Goal: Task Accomplishment & Management: Use online tool/utility

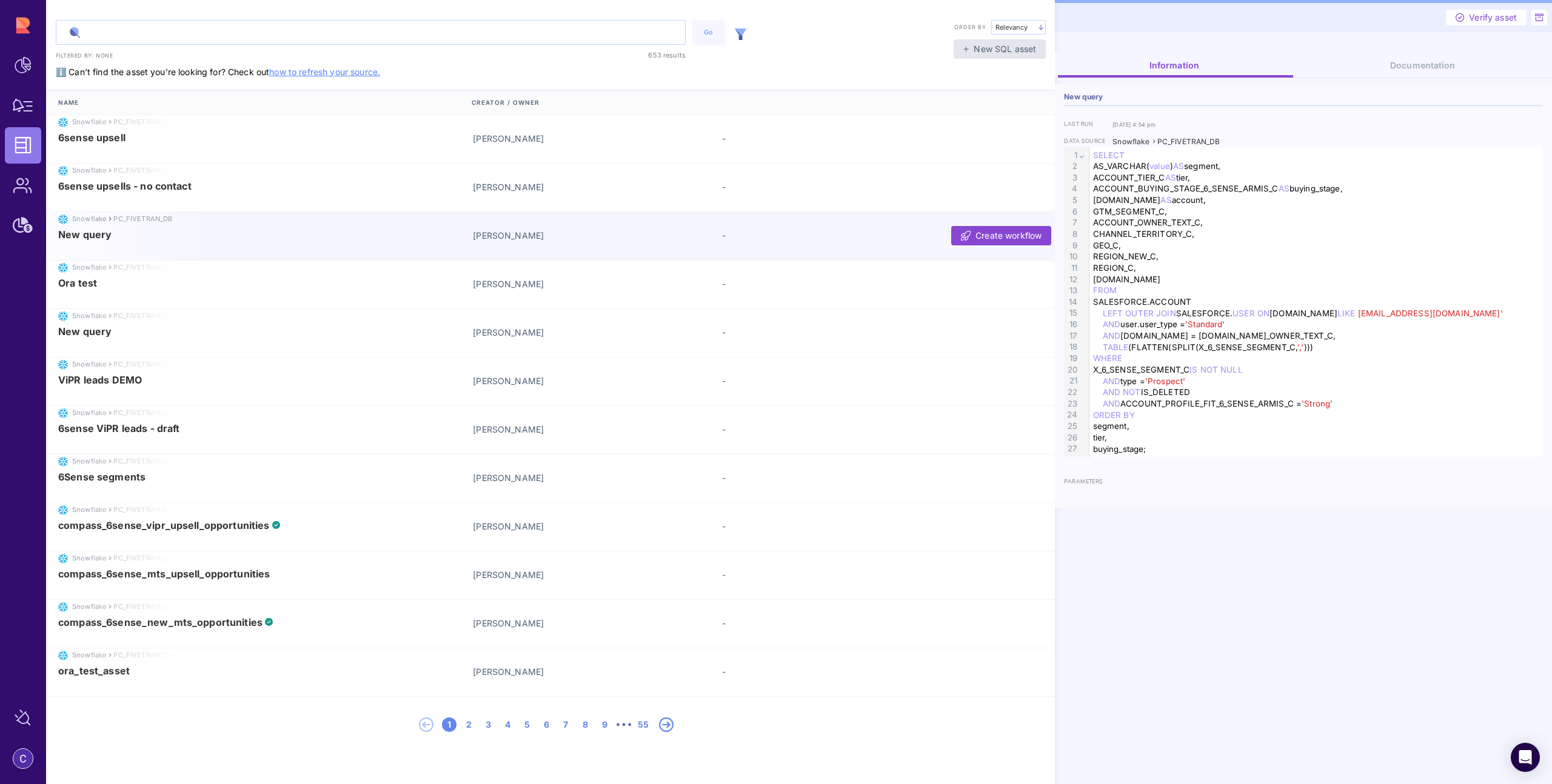
click at [230, 39] on input "text" at bounding box center [371, 32] width 629 height 24
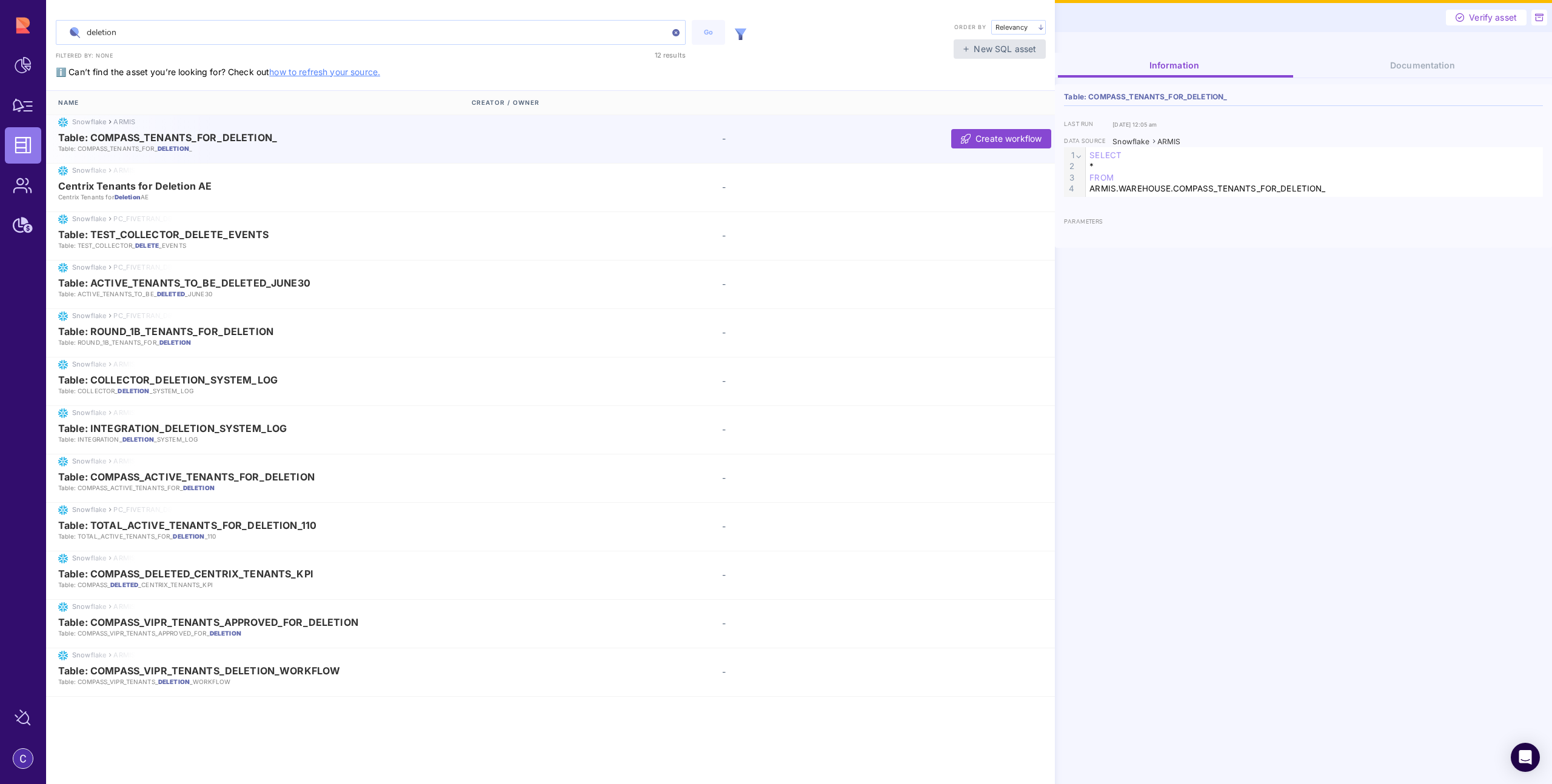
click at [132, 33] on input "deletion" at bounding box center [371, 32] width 629 height 24
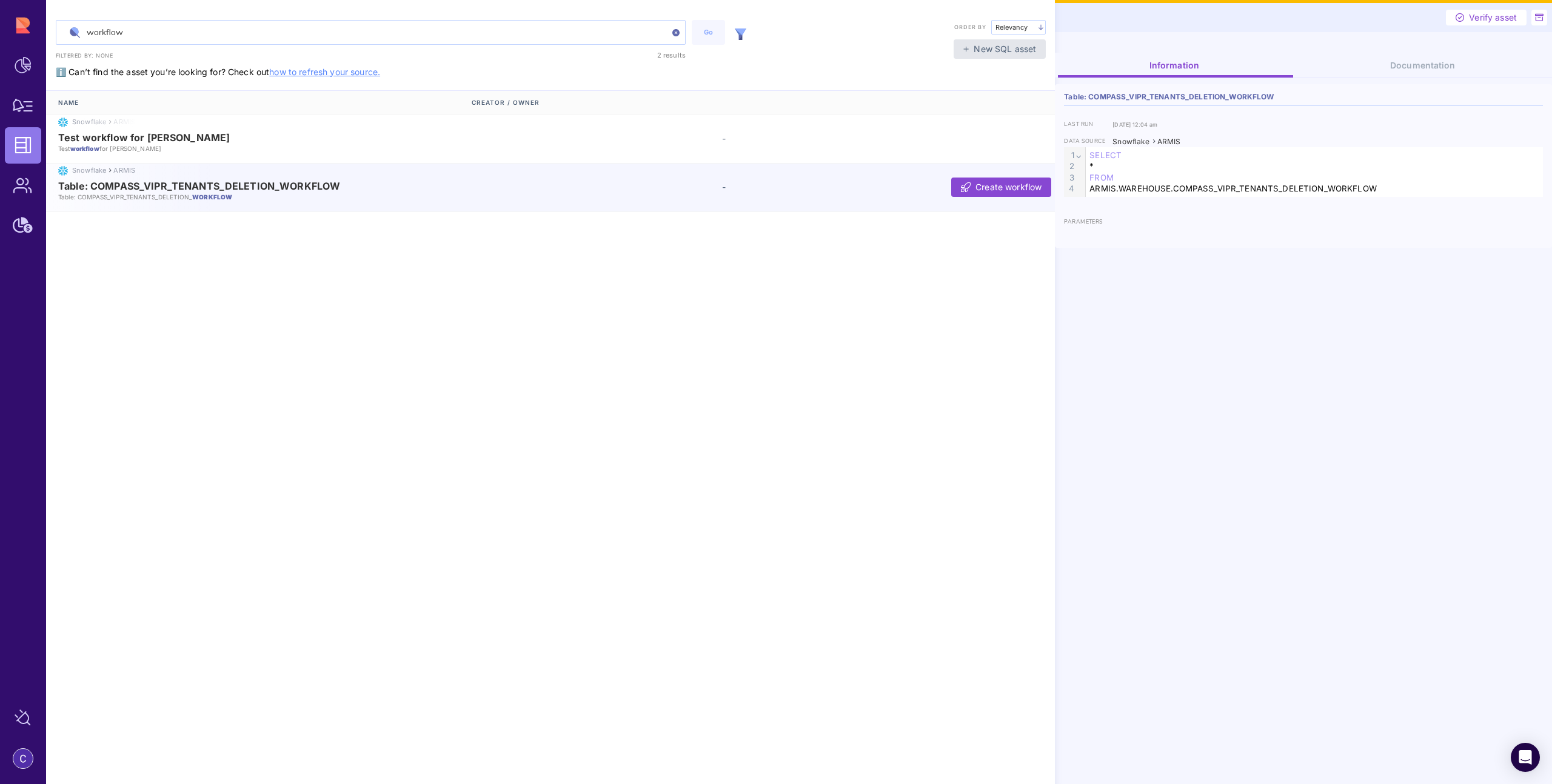
type input "workflow"
click at [314, 193] on p "Table: COMPASS_VIPR_TENANTS_DELETION_ WORKFLOW" at bounding box center [257, 197] width 399 height 8
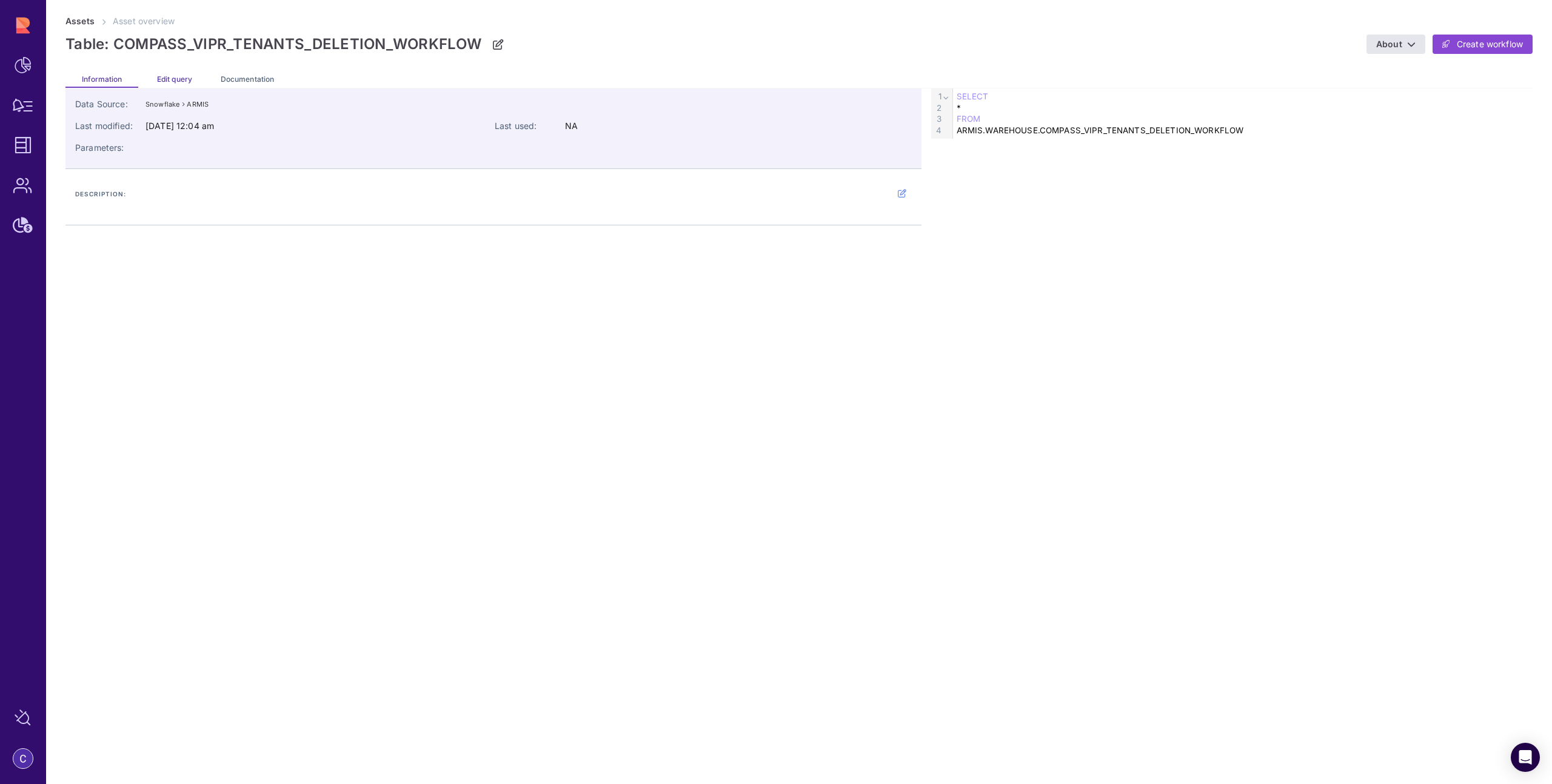
click at [187, 76] on span "Edit query" at bounding box center [174, 79] width 35 height 9
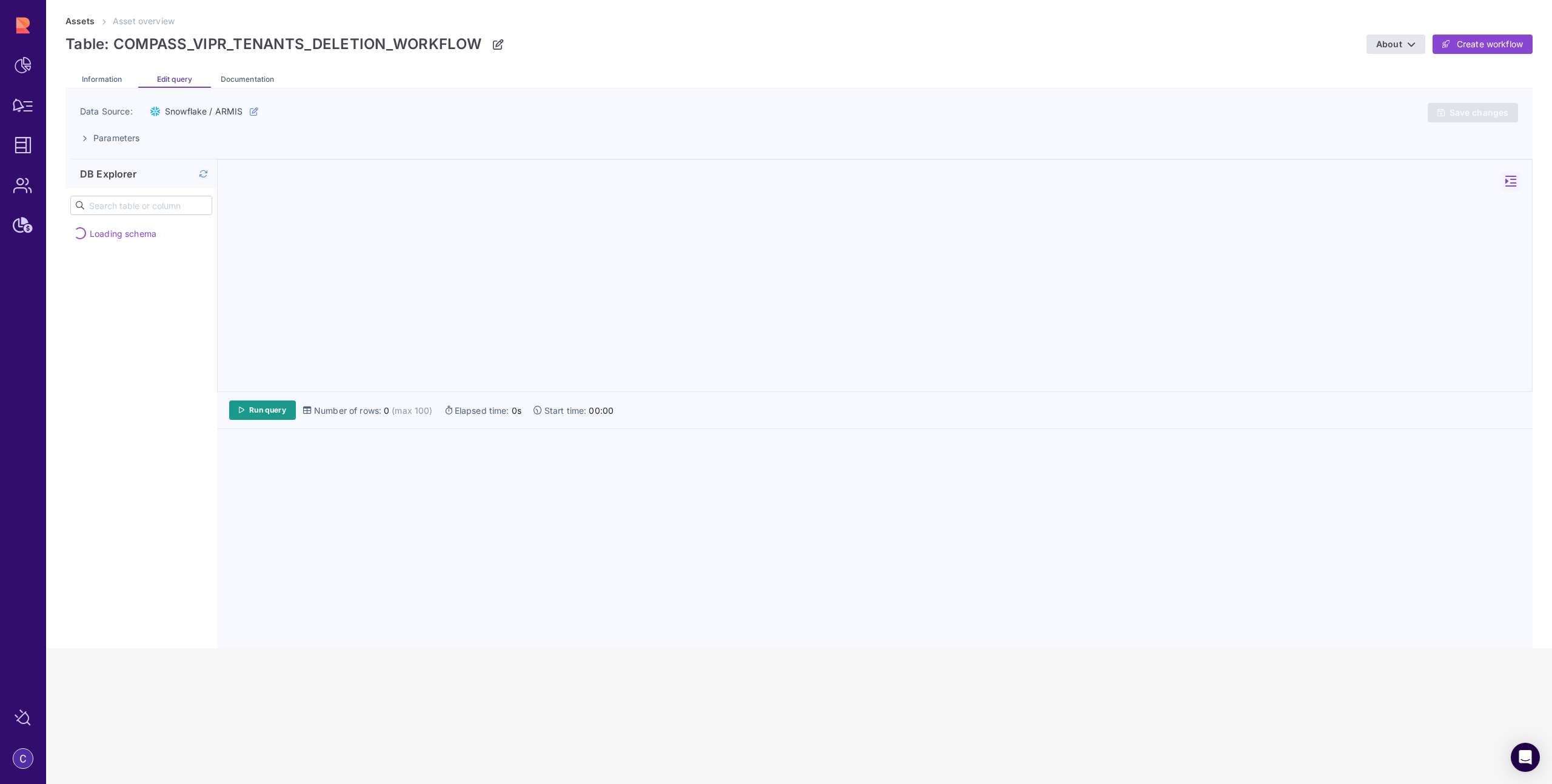
click at [202, 174] on icon at bounding box center [203, 174] width 8 height 1
click at [272, 411] on span "Run query" at bounding box center [268, 409] width 37 height 9
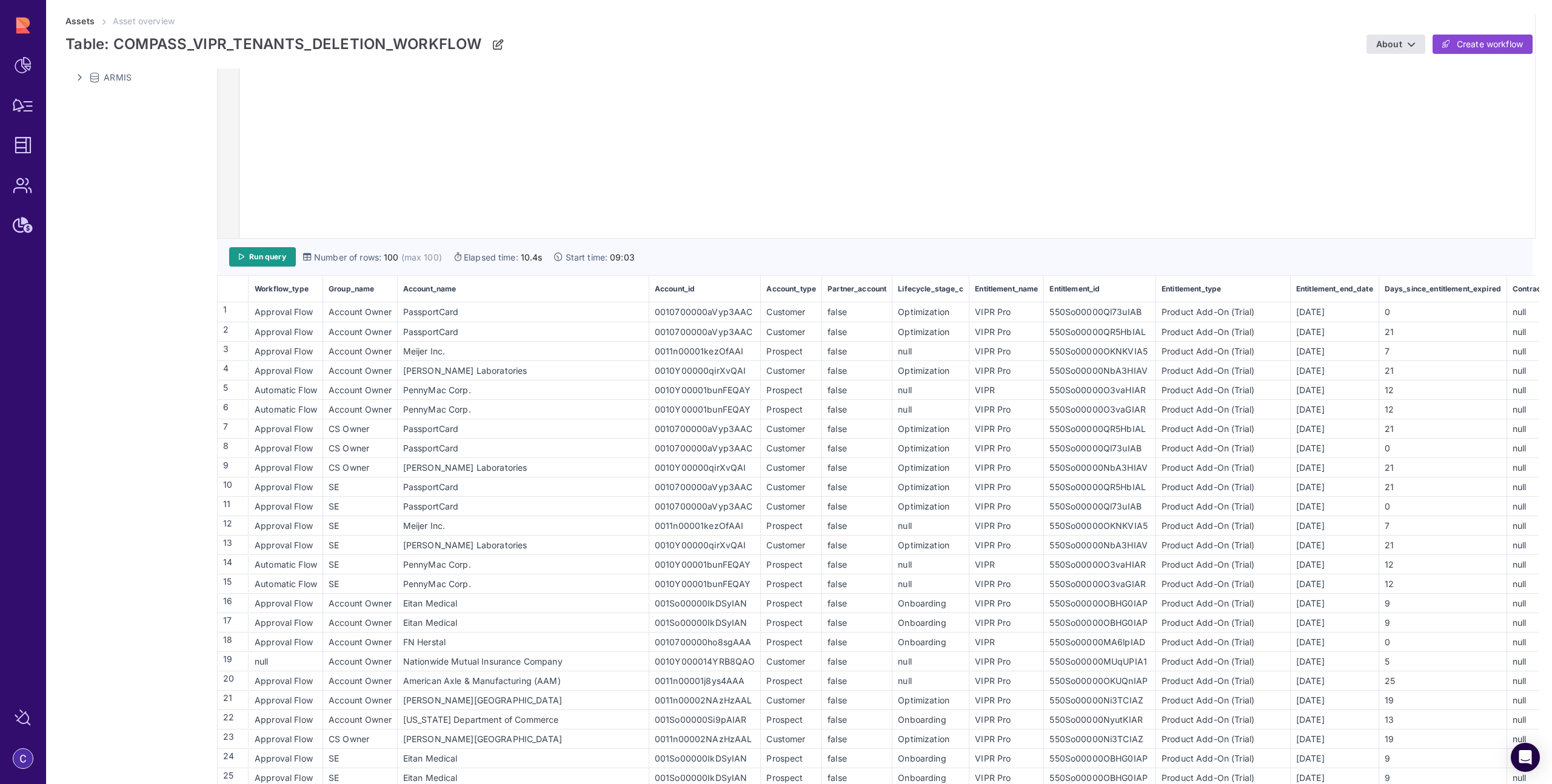
scroll to position [10, 0]
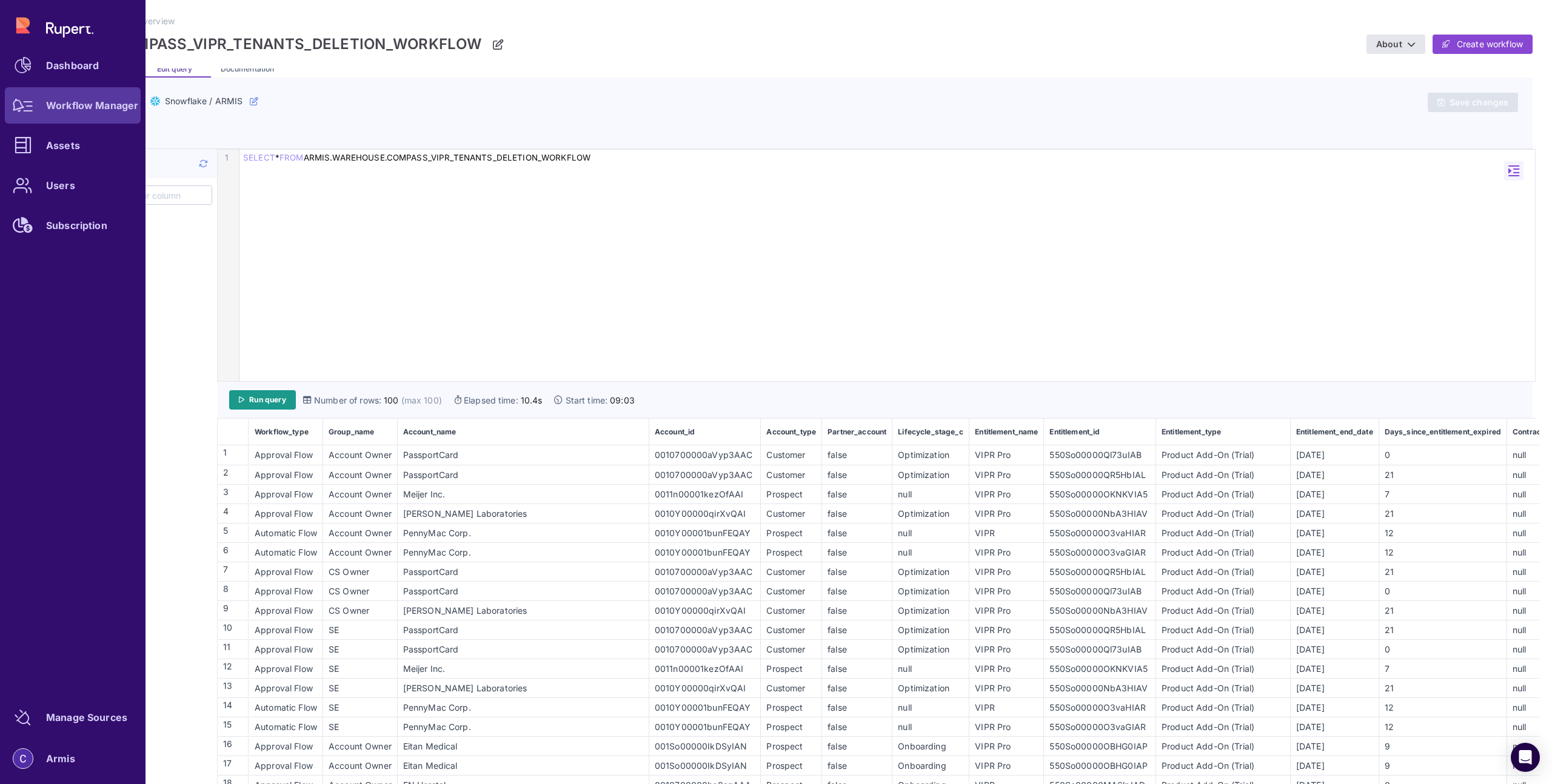
click at [54, 109] on div "Workflow Manager" at bounding box center [92, 105] width 92 height 8
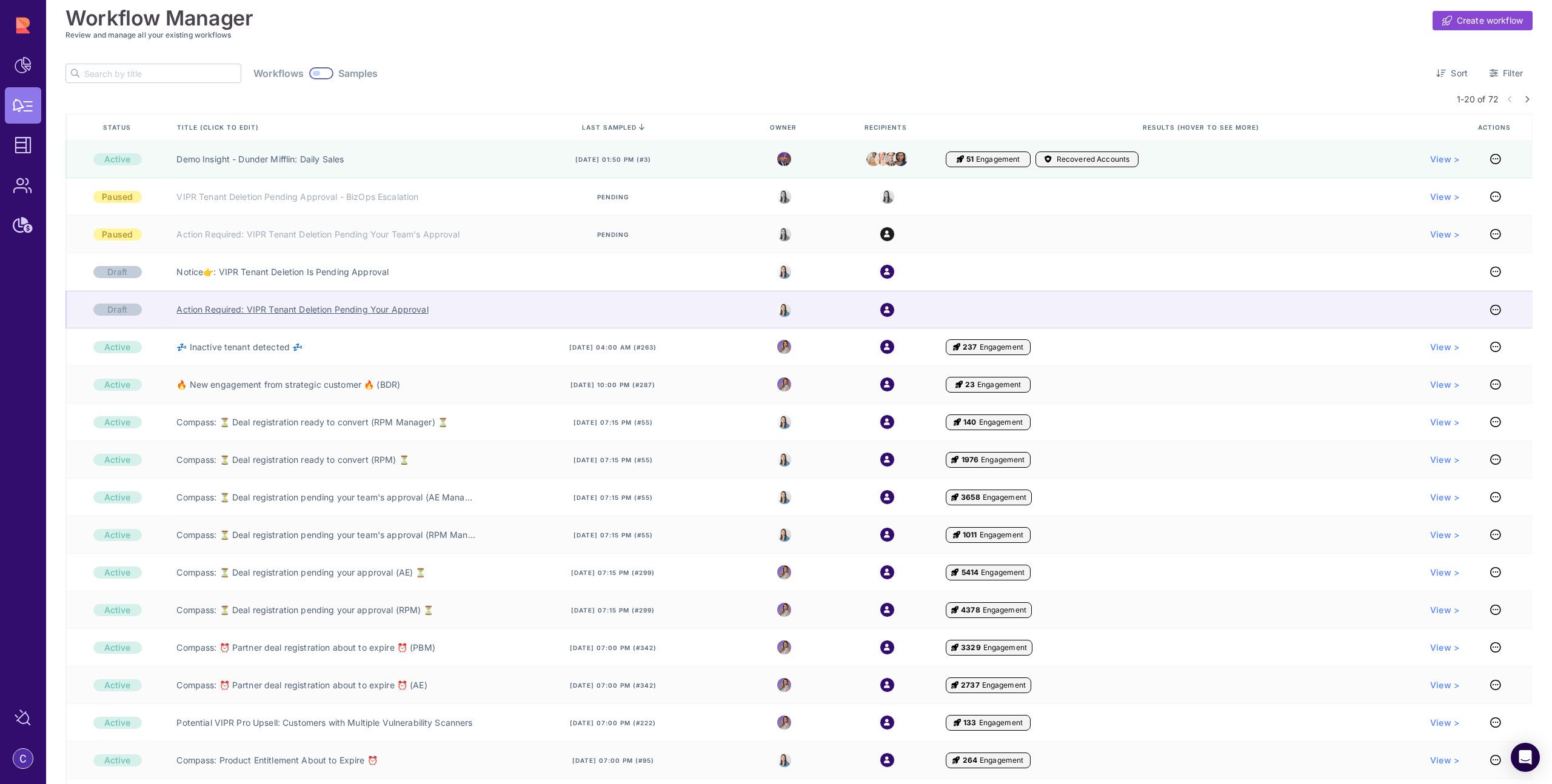
click at [324, 313] on link "Action Required: VIPR Tenant Deletion Pending Your Approval" at bounding box center [303, 309] width 252 height 12
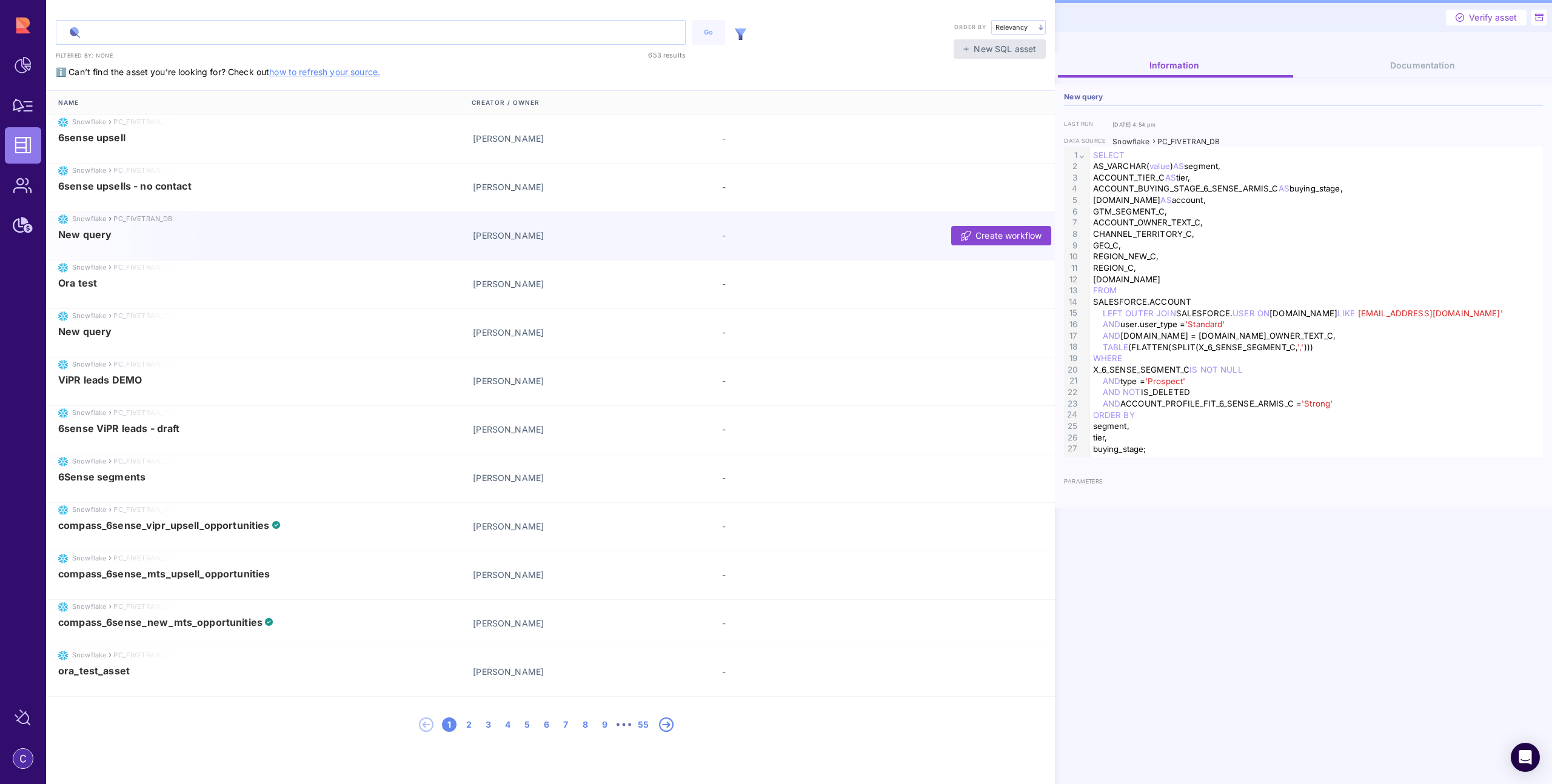
click at [292, 35] on input "text" at bounding box center [371, 32] width 629 height 24
type input "WORKFLOW"
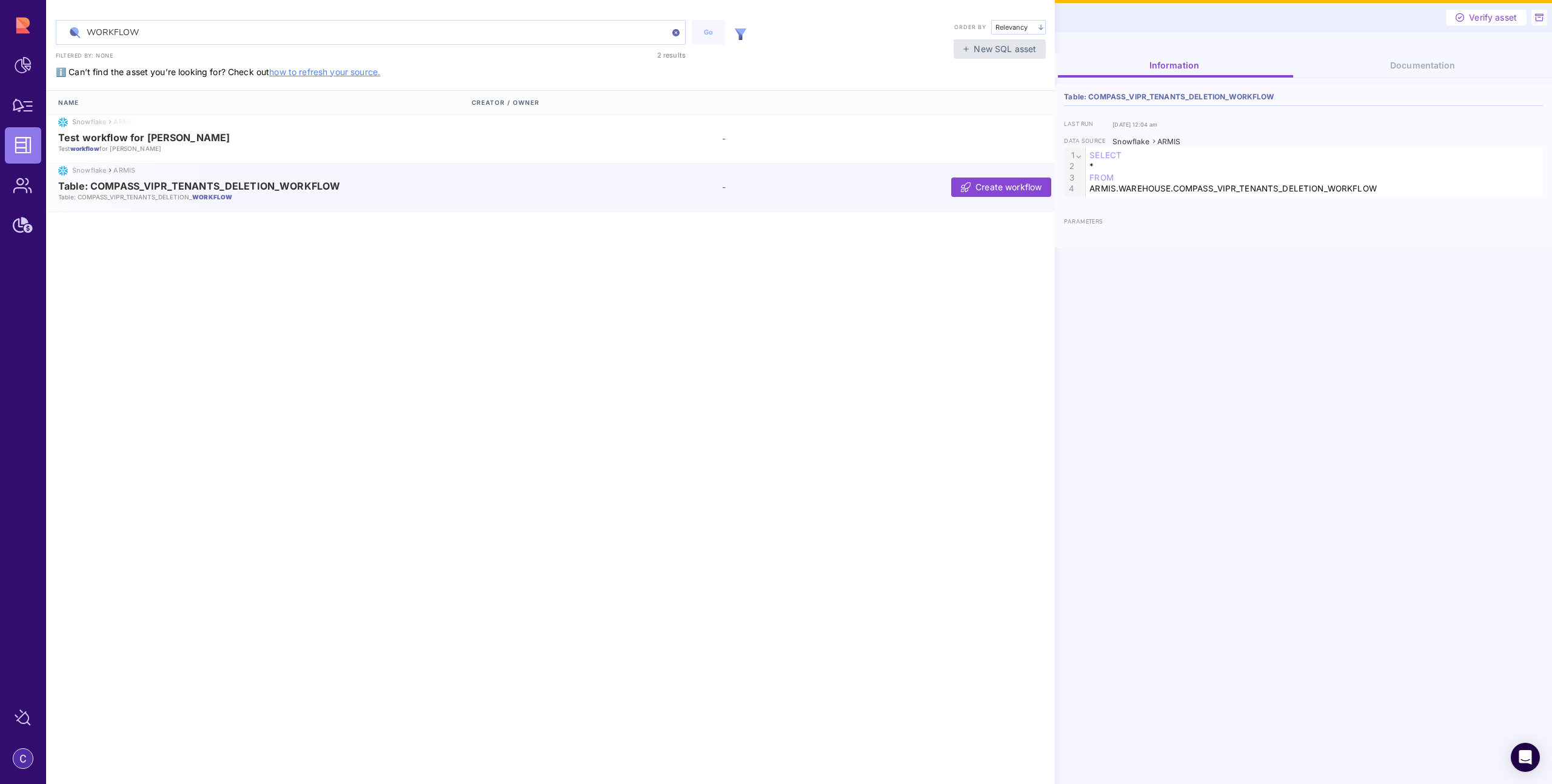
click at [156, 31] on input "WORKFLOW" at bounding box center [371, 32] width 629 height 24
click at [149, 185] on span "Table: COMPASS_VIPR_TENANTS_DELETION_WORKFLOW" at bounding box center [199, 186] width 282 height 11
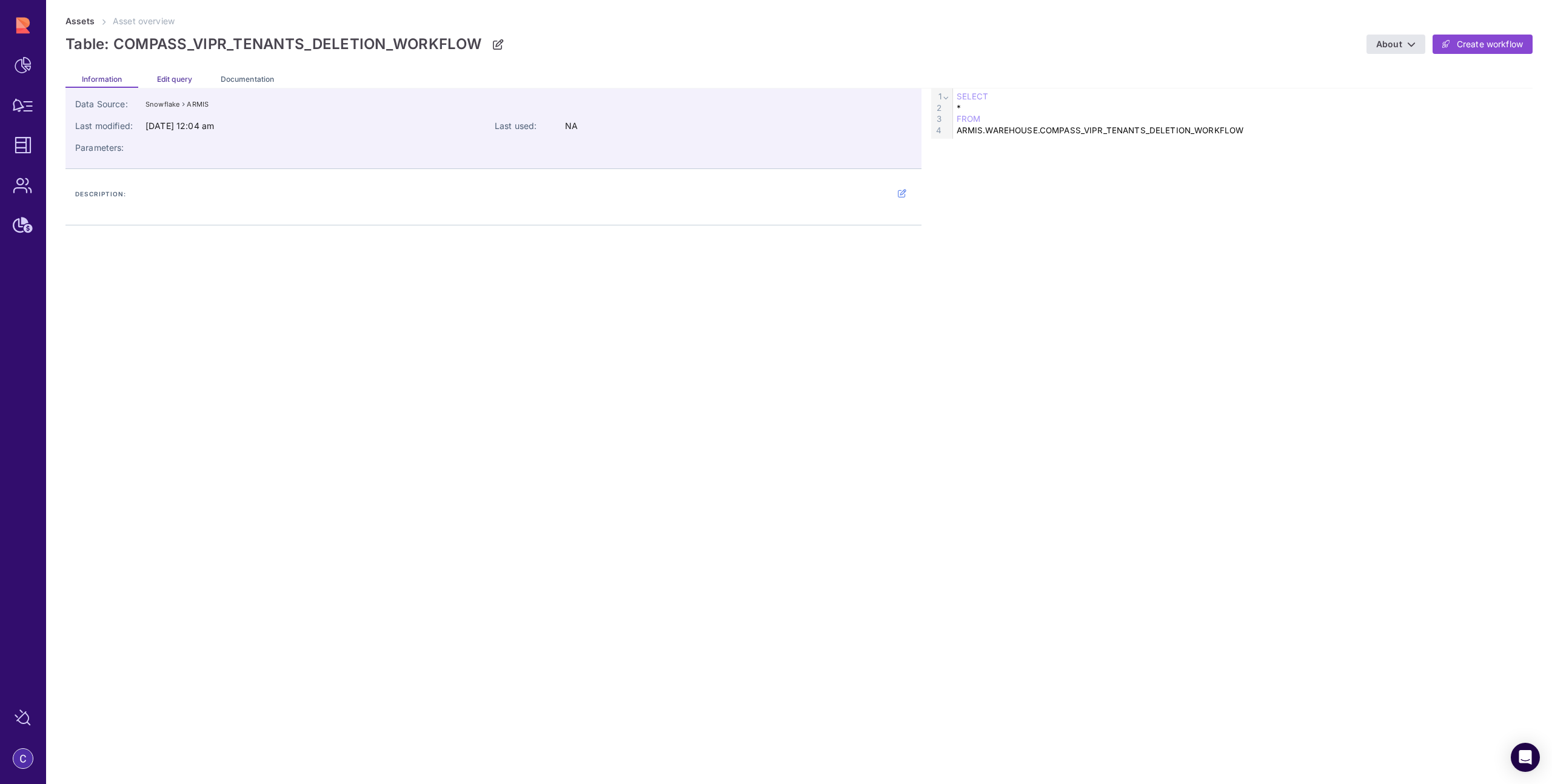
click at [178, 76] on span "Edit query" at bounding box center [174, 79] width 35 height 9
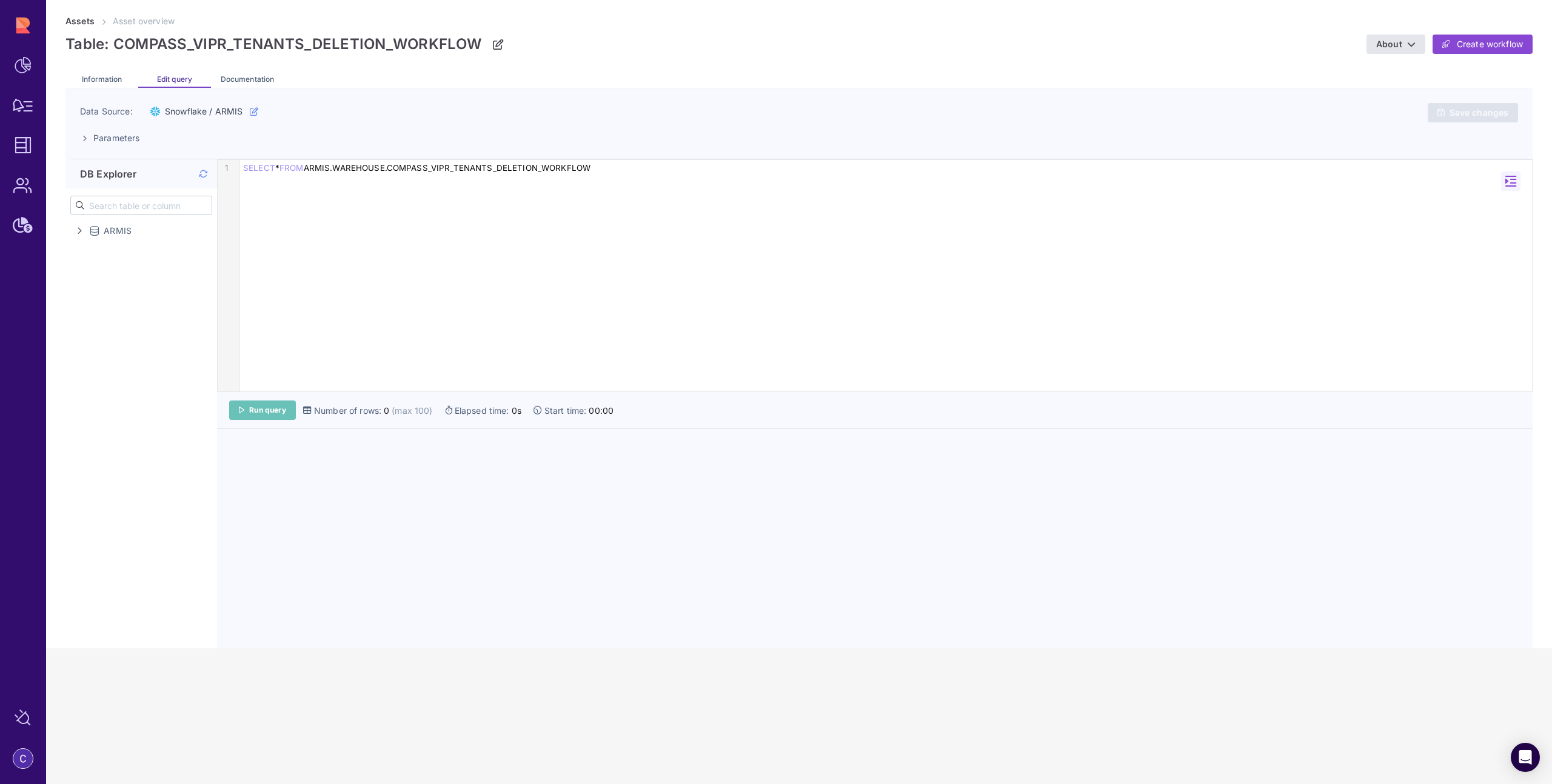
click at [278, 407] on span "Run query" at bounding box center [268, 409] width 37 height 9
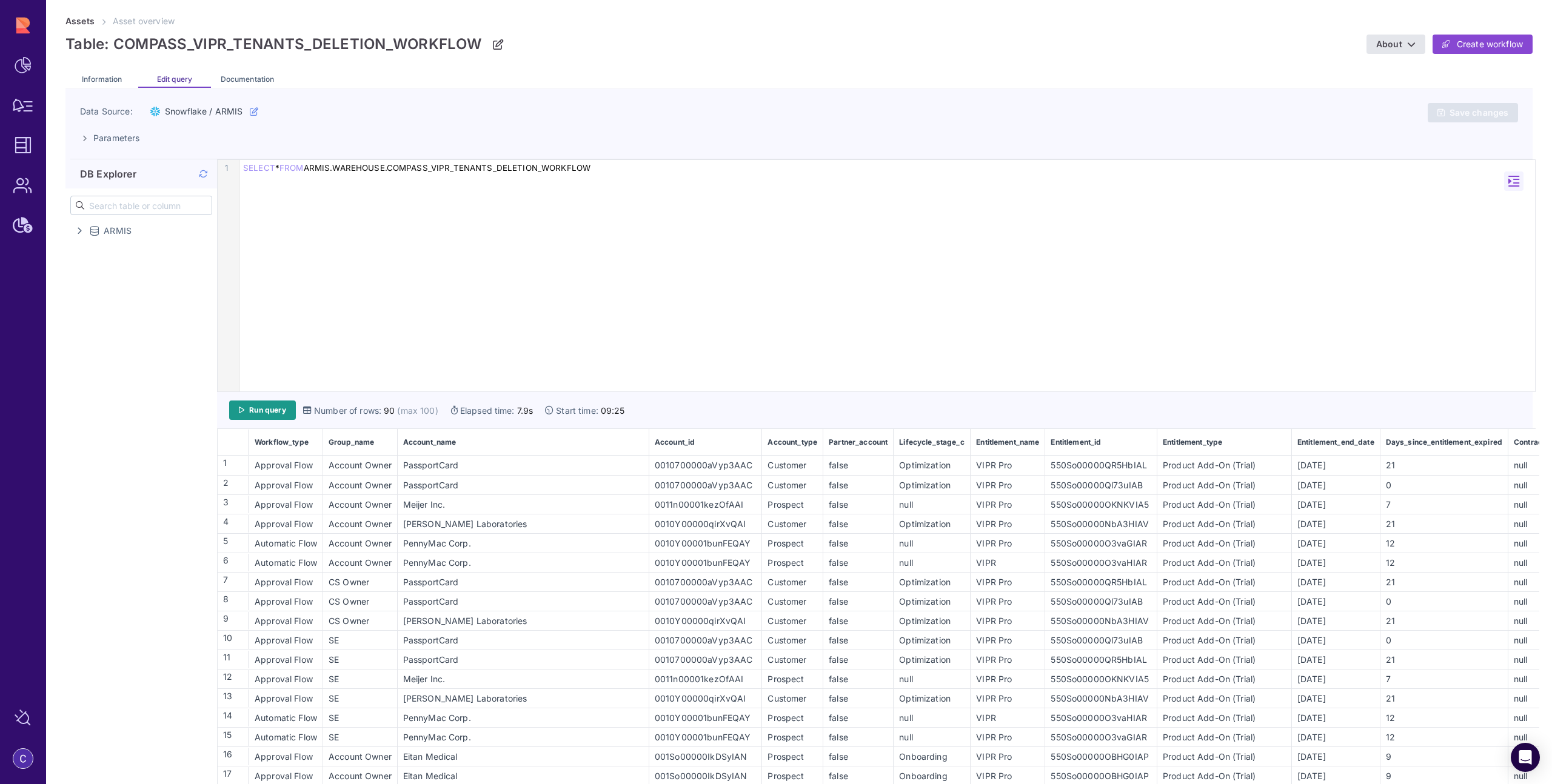
click at [366, 518] on div "Account Owner" at bounding box center [360, 523] width 73 height 13
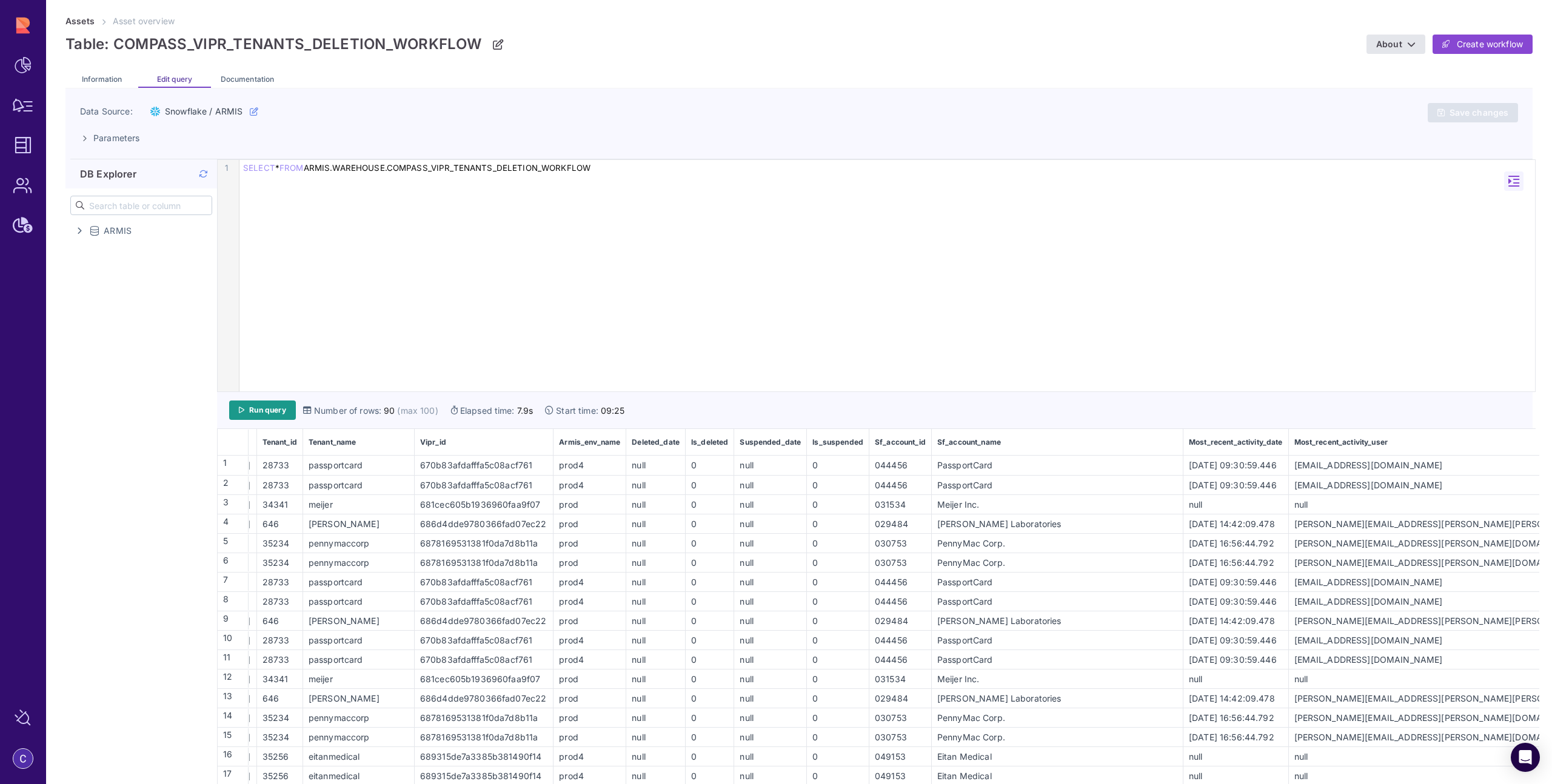
scroll to position [0, 3401]
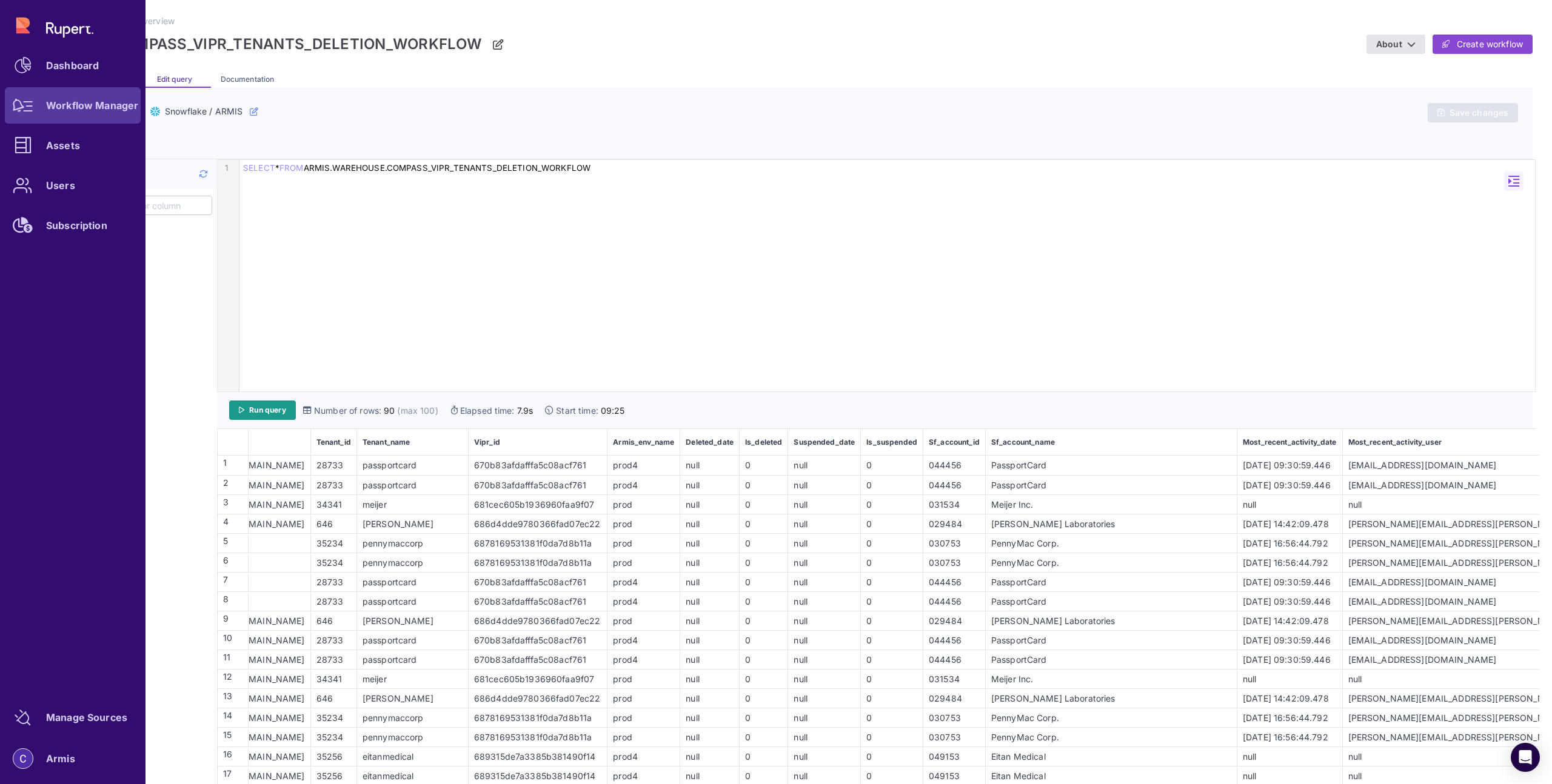
click at [82, 108] on div "Workflow Manager" at bounding box center [92, 105] width 92 height 8
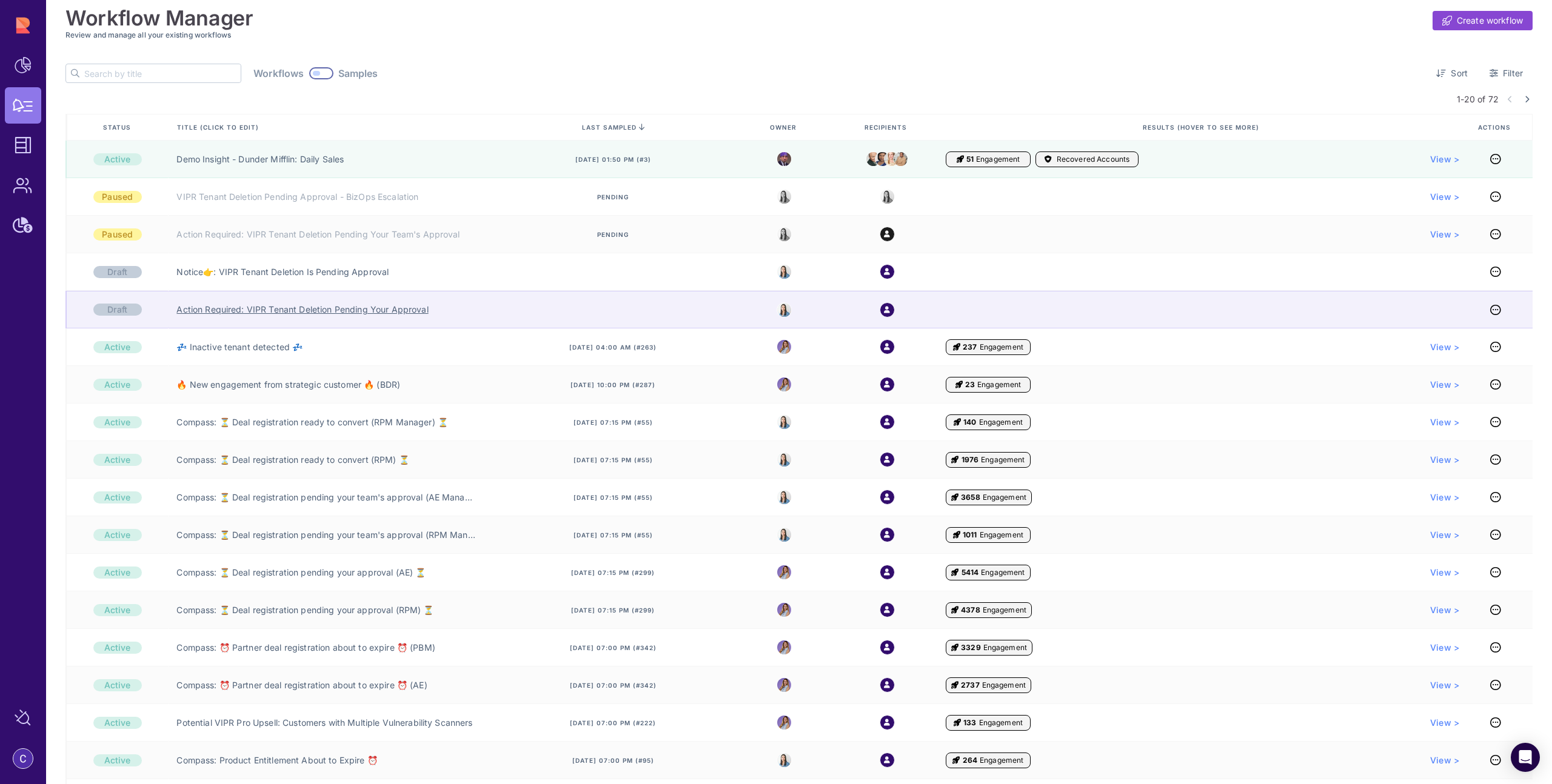
click at [257, 313] on link "Action Required: VIPR Tenant Deletion Pending Your Approval" at bounding box center [303, 309] width 252 height 12
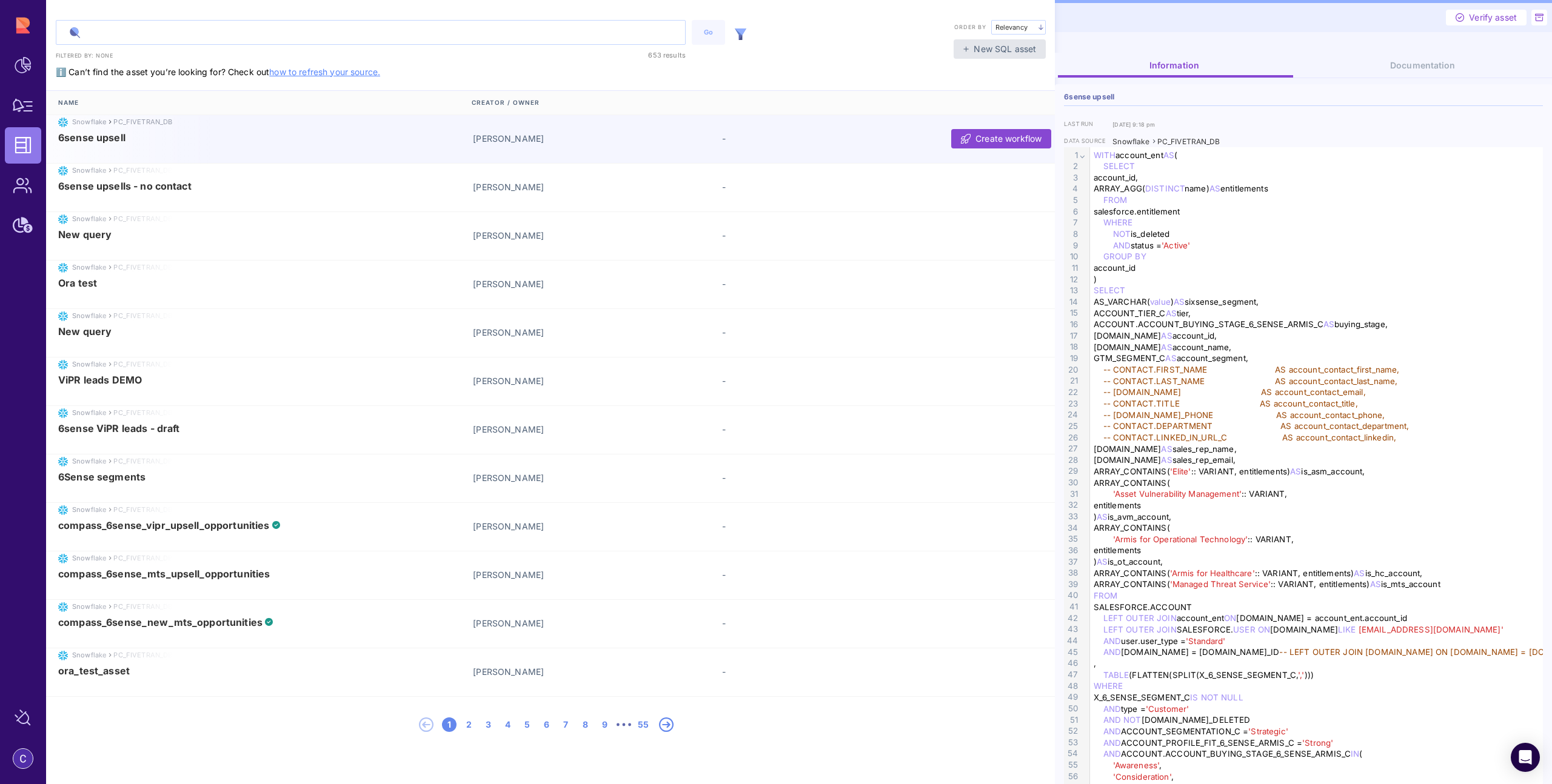
click at [239, 37] on input "text" at bounding box center [371, 32] width 629 height 24
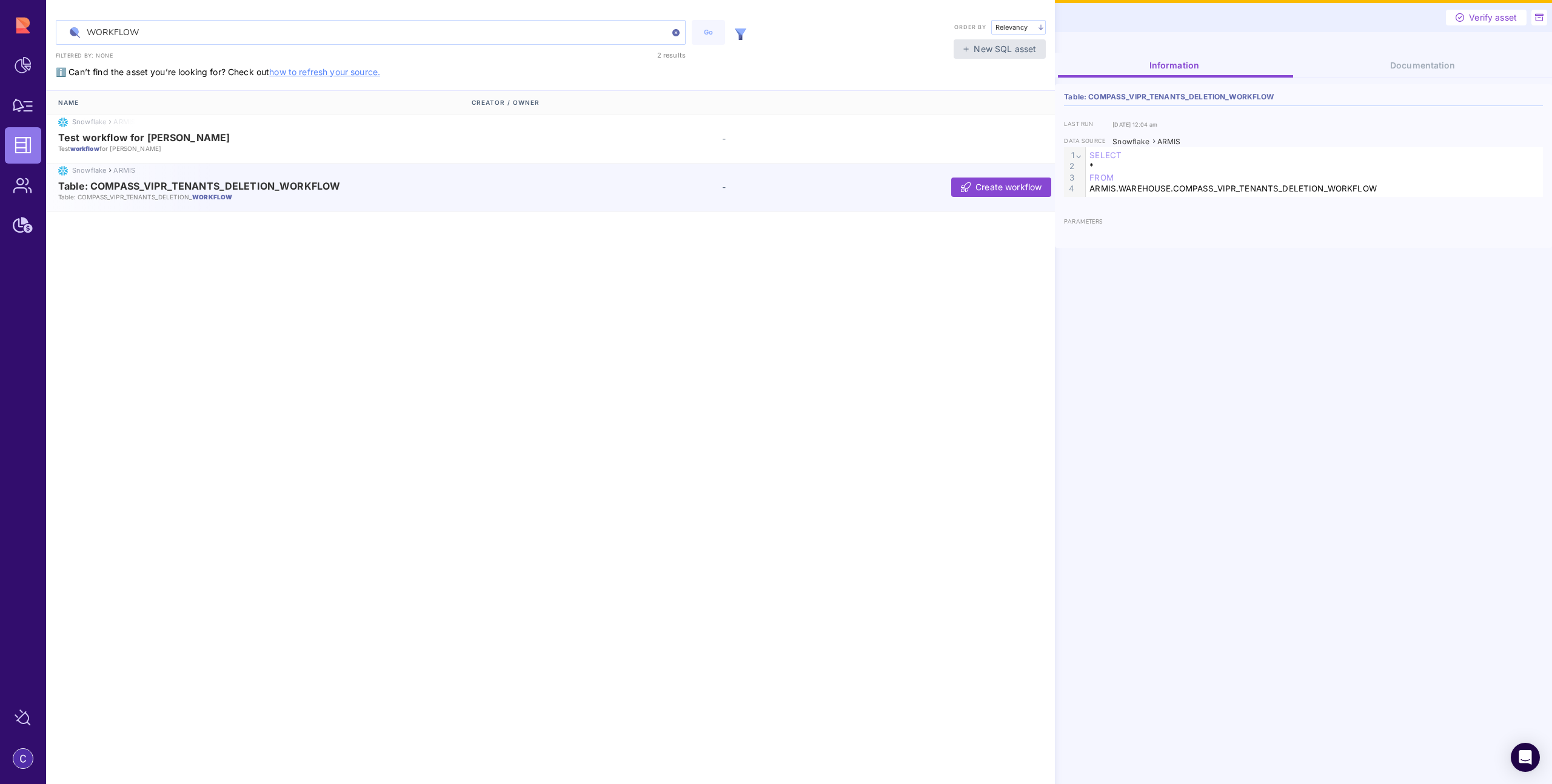
type input "WORKFLOW"
click at [207, 184] on span "Table: COMPASS_VIPR_TENANTS_DELETION_WORKFLOW" at bounding box center [199, 186] width 282 height 11
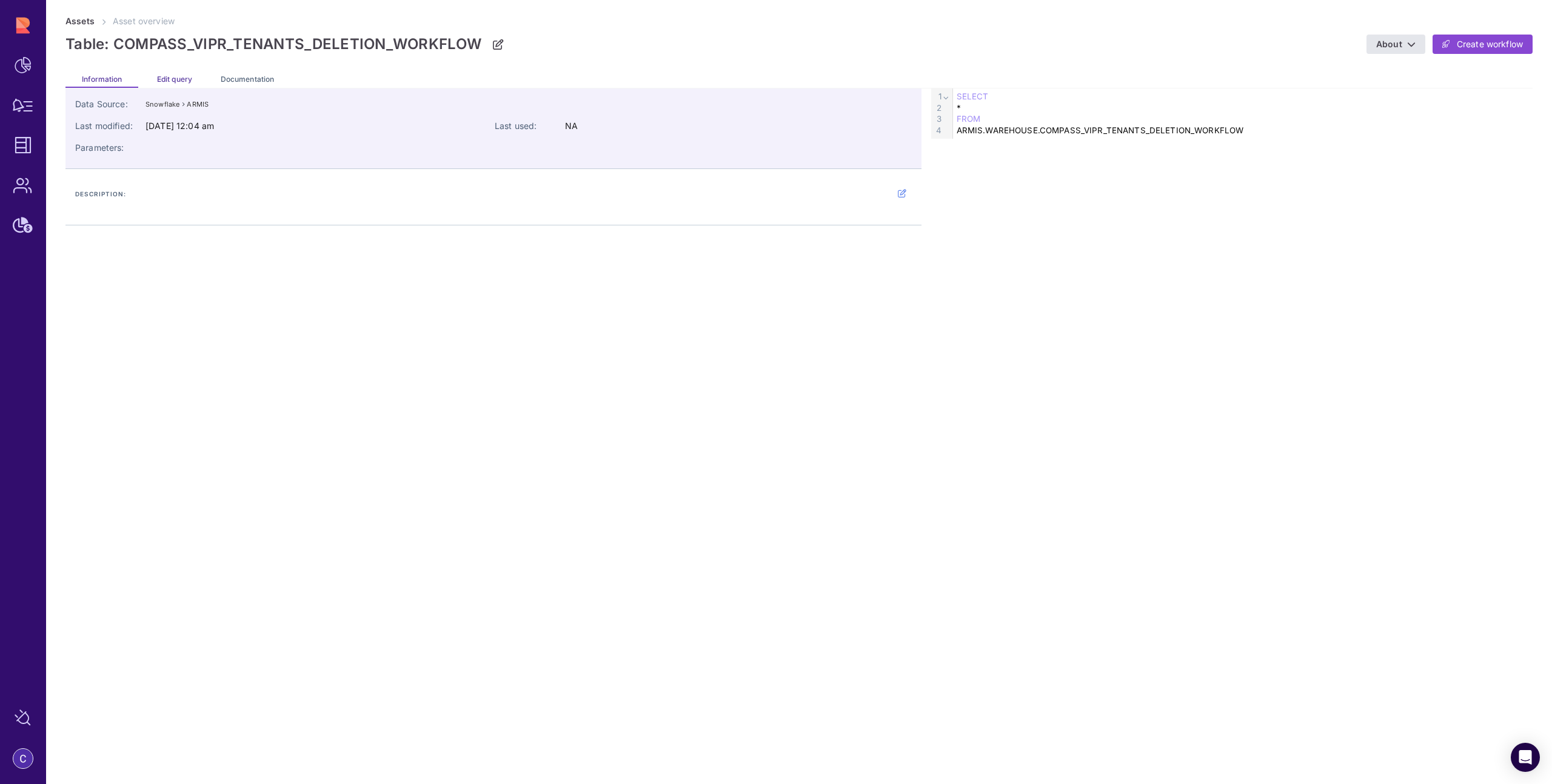
click at [164, 77] on span "Edit query" at bounding box center [174, 79] width 35 height 9
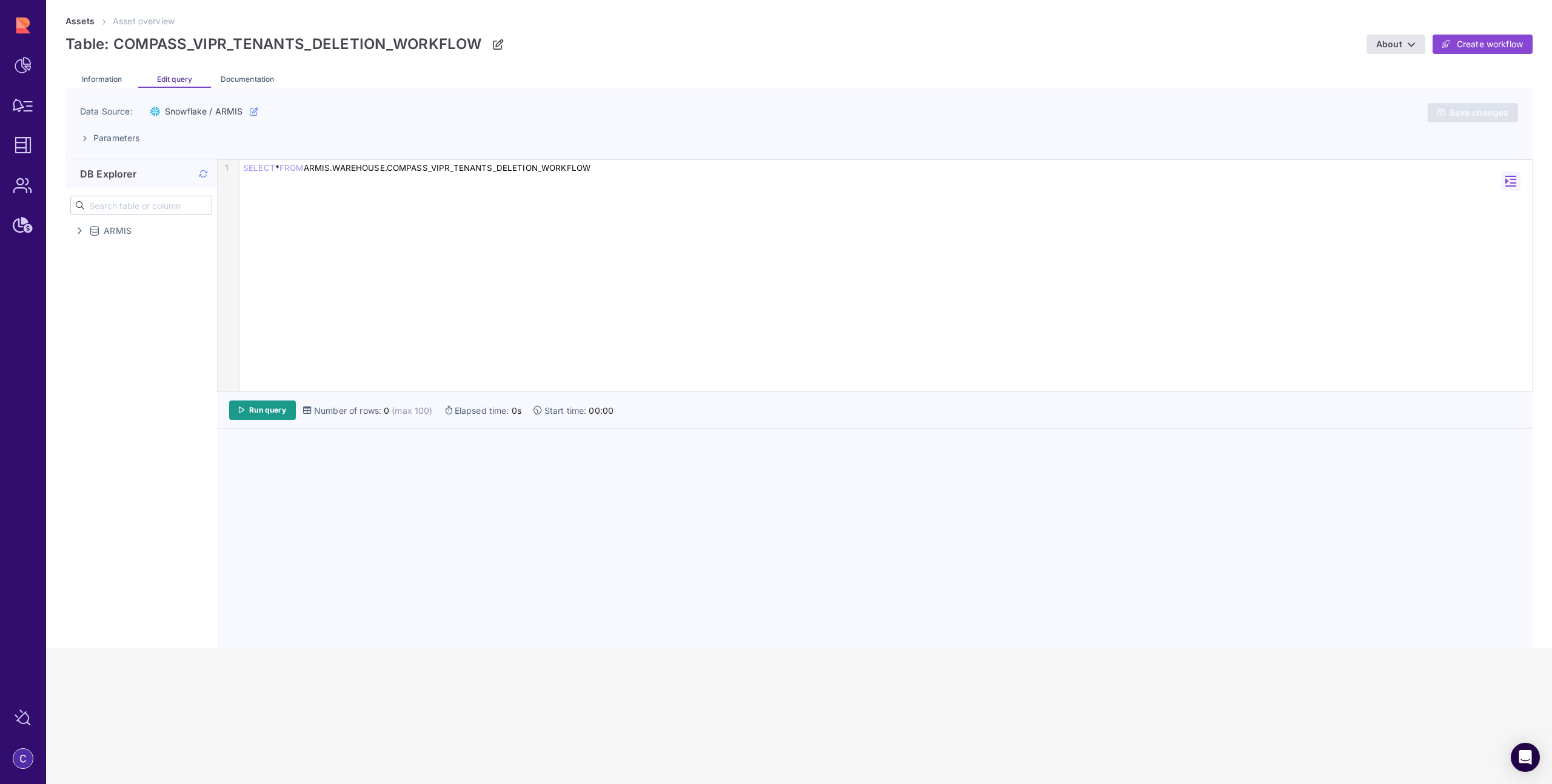
click at [282, 169] on div "SELECT * FROM ARMIS.WAREHOUSE.COMPASS_VIPR_TENANTS_DELETION_WORKFLOW" at bounding box center [886, 168] width 1293 height 12
drag, startPoint x: 276, startPoint y: 167, endPoint x: 285, endPoint y: 183, distance: 18.4
click at [276, 167] on div "SELECT *" at bounding box center [886, 168] width 1293 height 12
drag, startPoint x: 311, startPoint y: 189, endPoint x: 241, endPoint y: 187, distance: 70.0
click at [241, 187] on div "CASE WHEN" at bounding box center [886, 191] width 1293 height 12
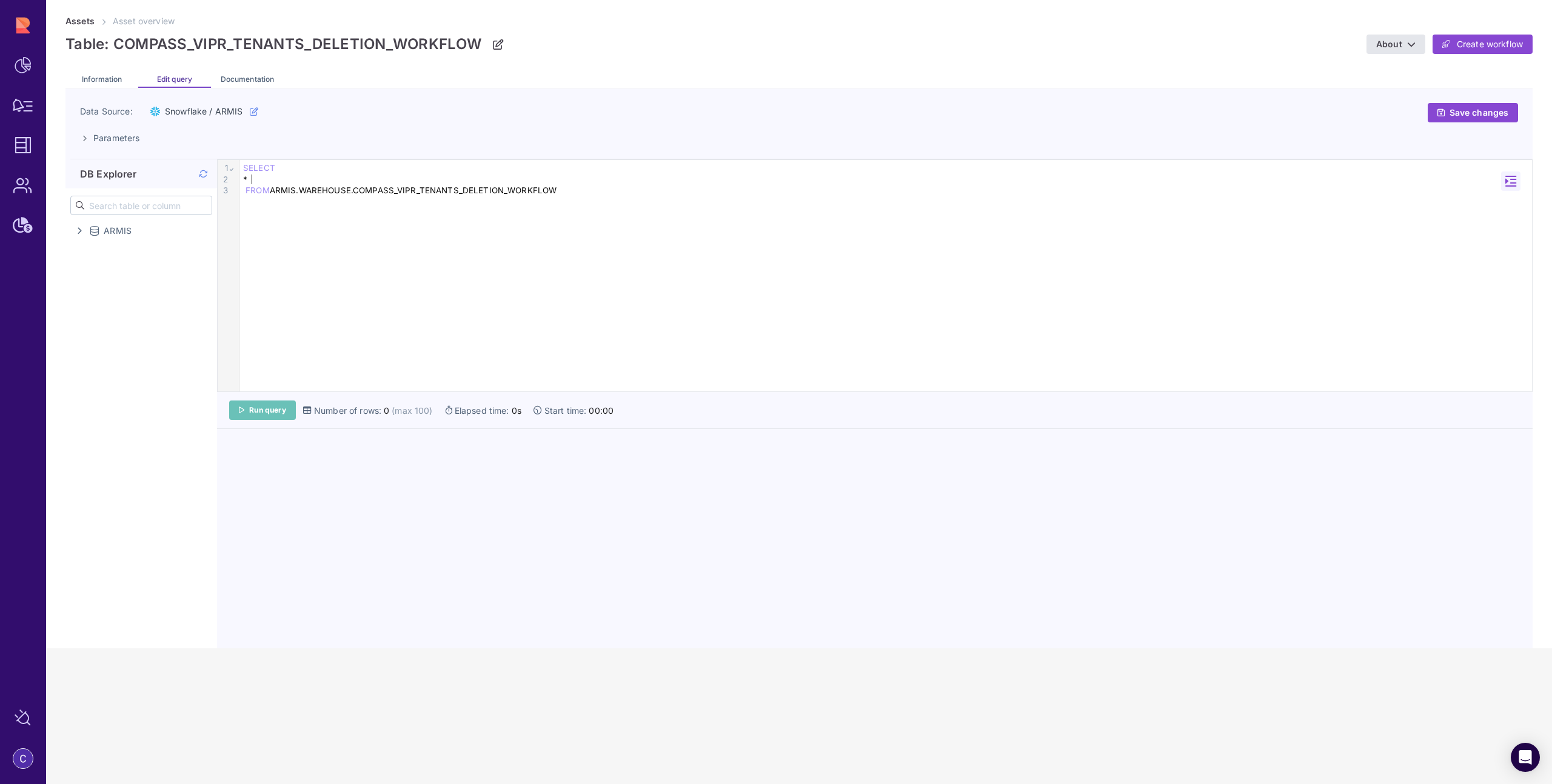
click at [278, 412] on span "Run query" at bounding box center [268, 409] width 37 height 9
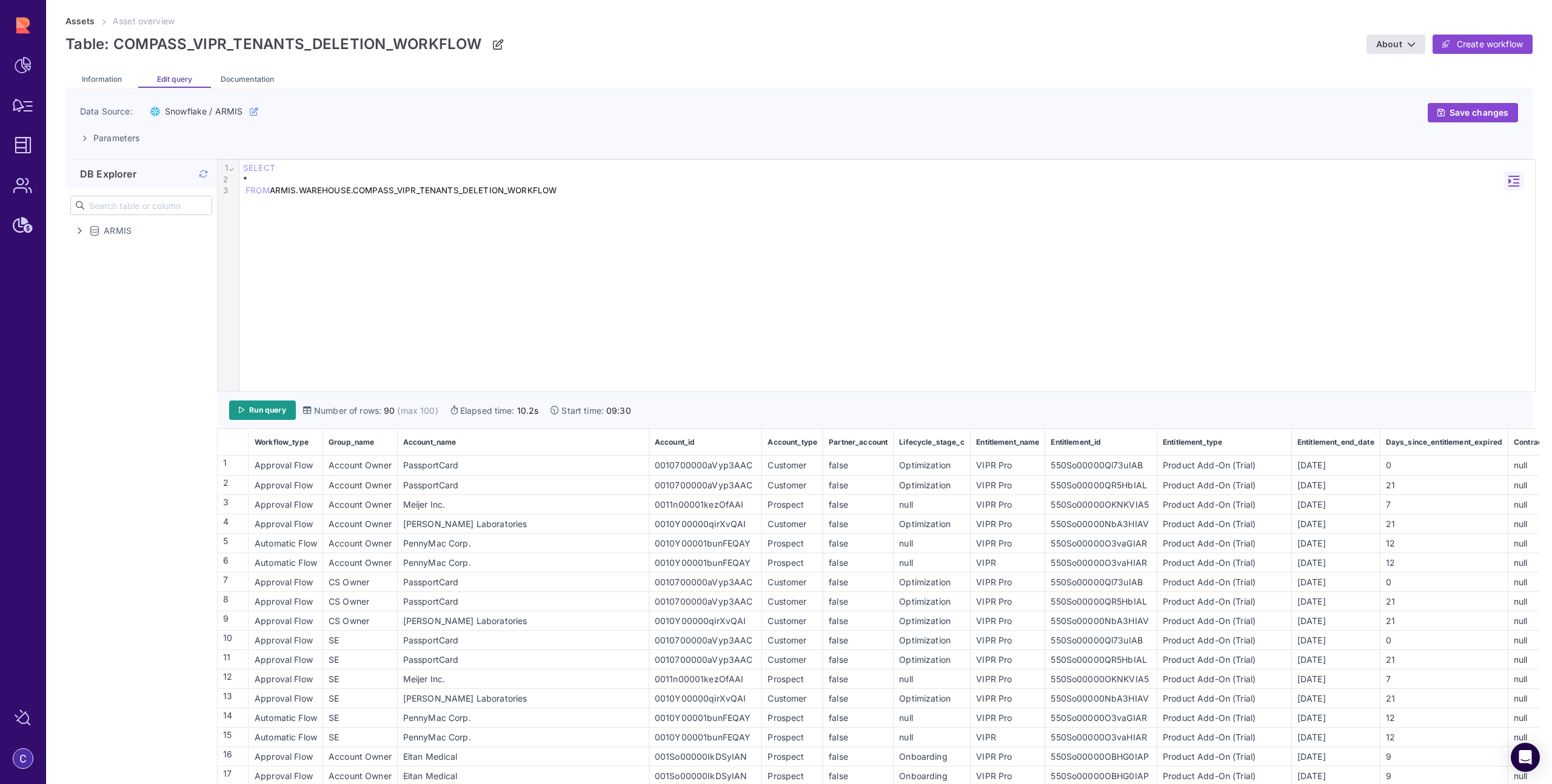
click at [264, 181] on div "*" at bounding box center [887, 180] width 1295 height 12
click at [1045, 501] on div "550So00000OKNKVIA5" at bounding box center [1101, 504] width 110 height 13
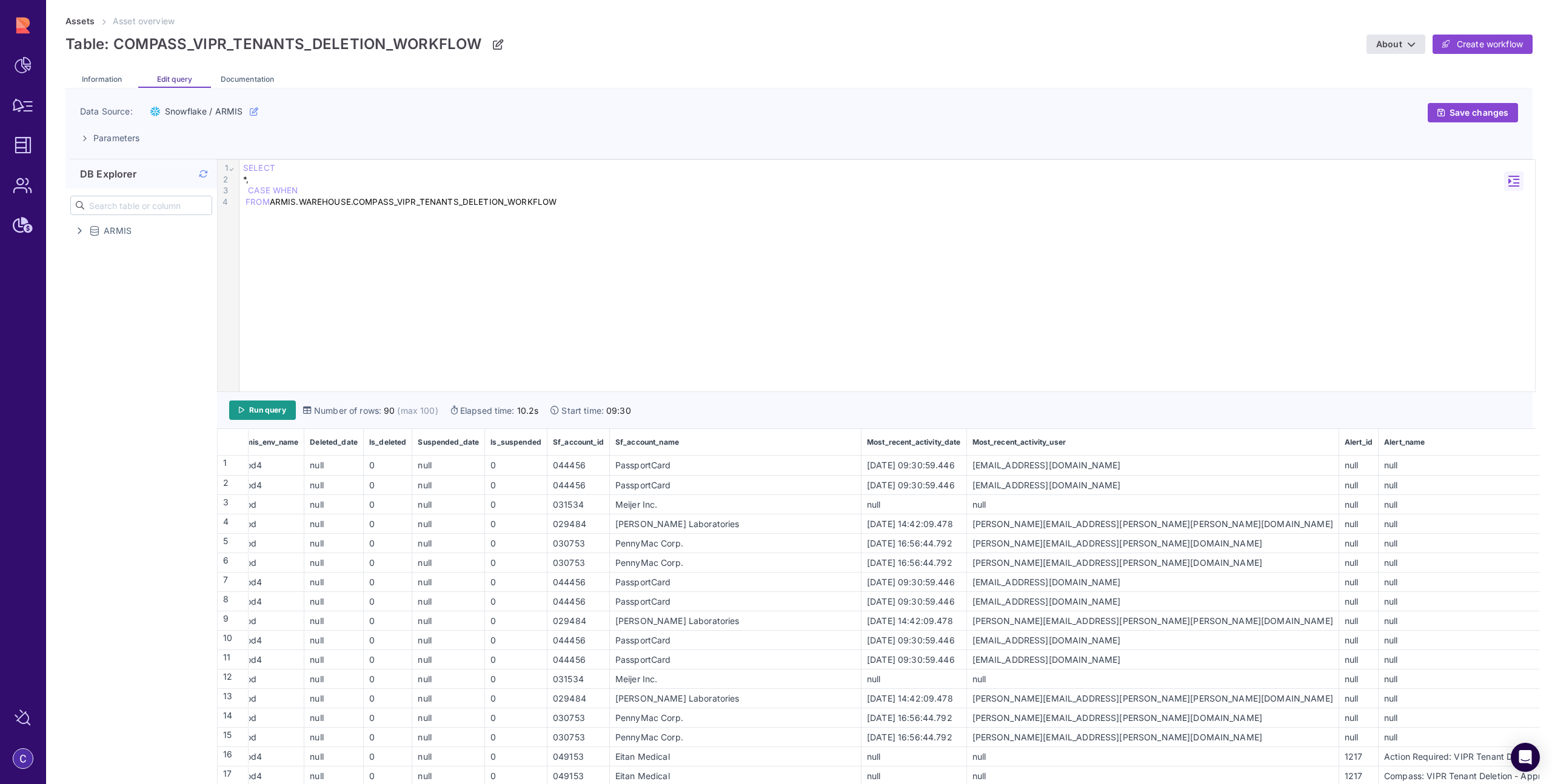
scroll to position [0, 3783]
click at [286, 188] on span "WHEN" at bounding box center [286, 189] width 25 height 9
drag, startPoint x: 304, startPoint y: 191, endPoint x: 241, endPoint y: 187, distance: 63.1
click at [241, 187] on div "CASE WHEN" at bounding box center [887, 191] width 1295 height 12
click at [246, 177] on span "FROM" at bounding box center [258, 178] width 25 height 9
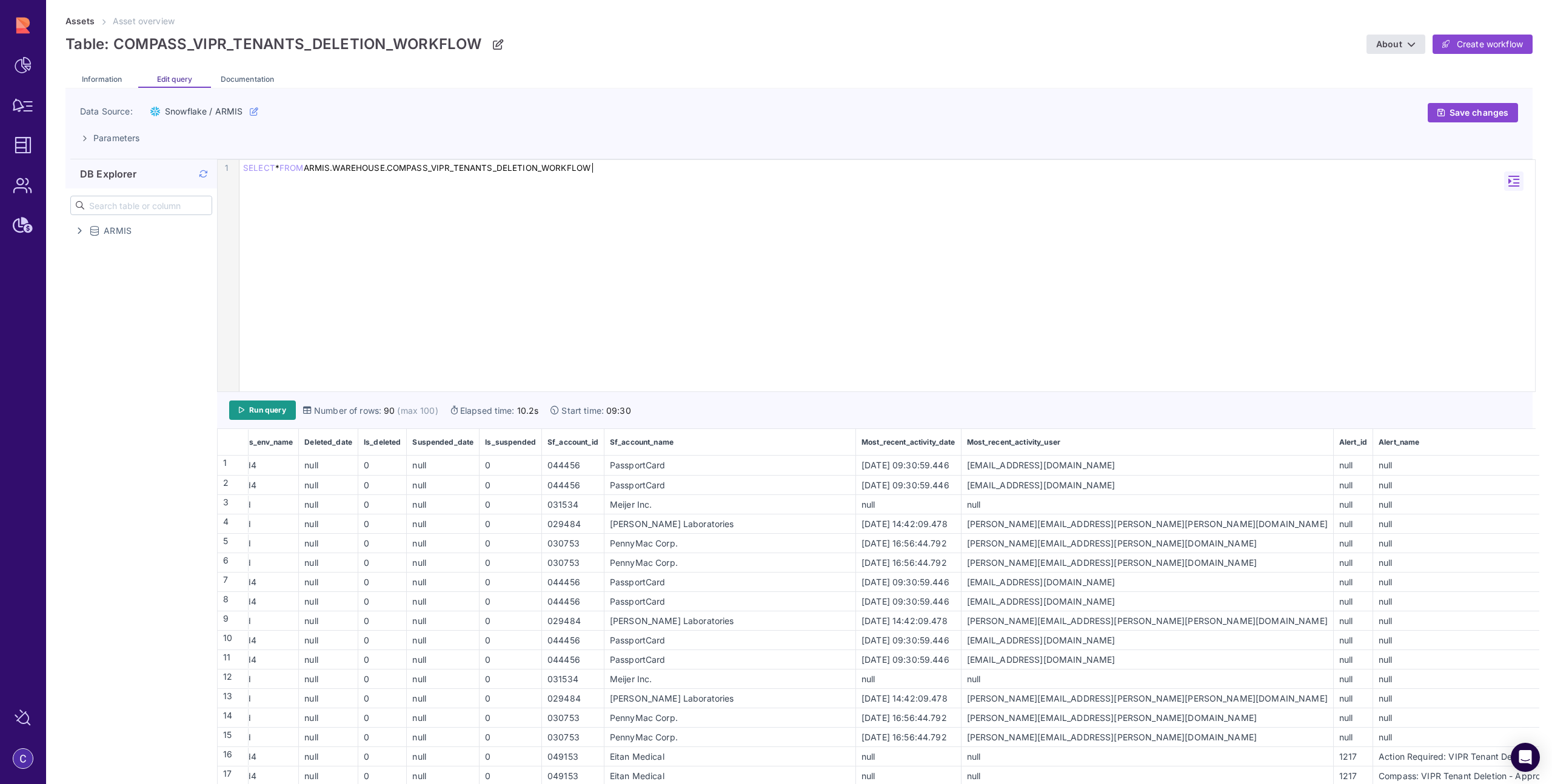
click at [1085, 268] on div "9 1 › SELECT * FROM ARMIS.WAREHOUSE.COMPASS_VIPR_TENANTS_DELETION_WORKFLOW" at bounding box center [876, 275] width 1317 height 231
click at [272, 409] on span "Run query" at bounding box center [268, 409] width 37 height 9
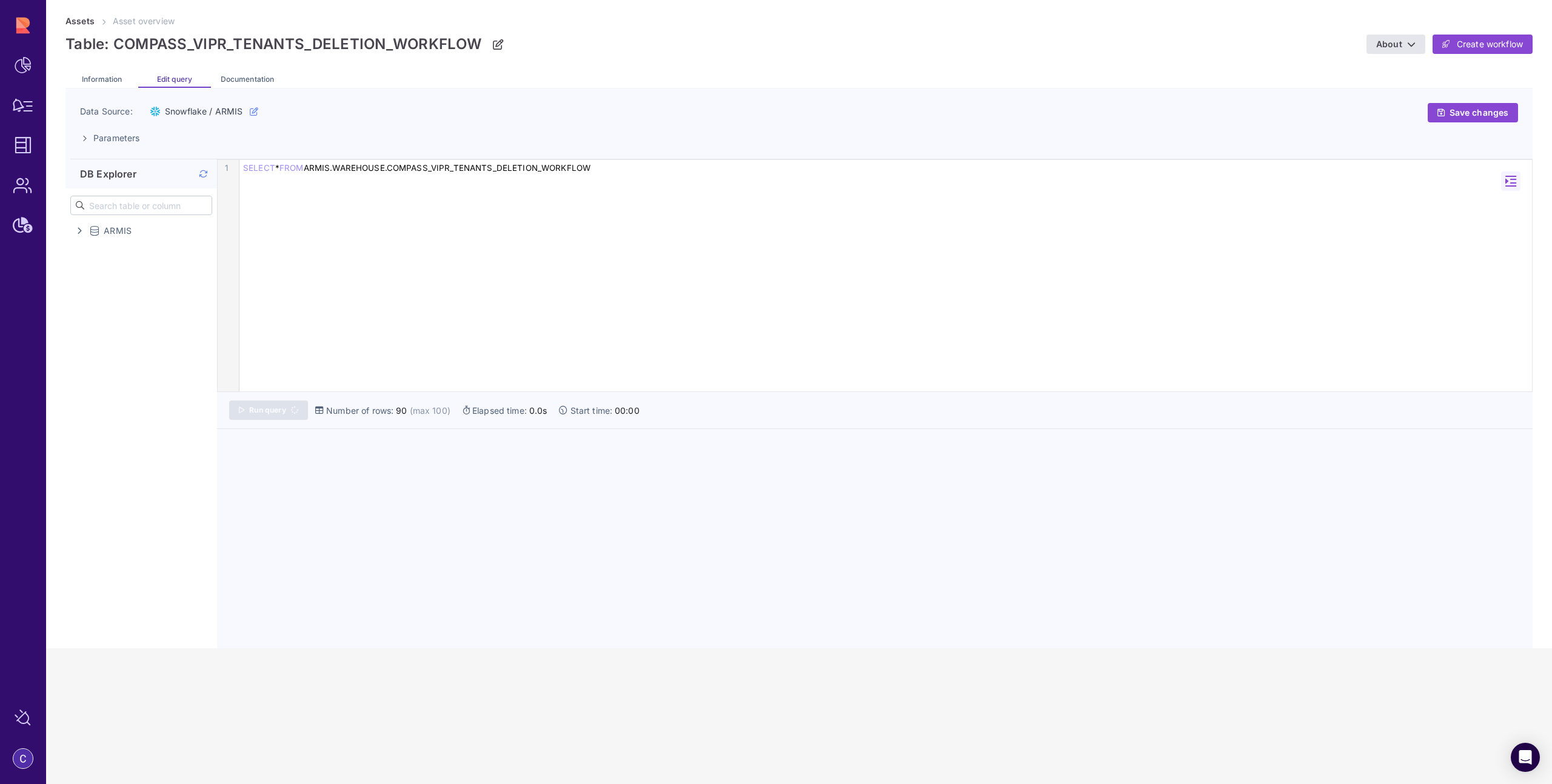
scroll to position [0, 0]
click at [204, 174] on icon at bounding box center [203, 174] width 8 height 1
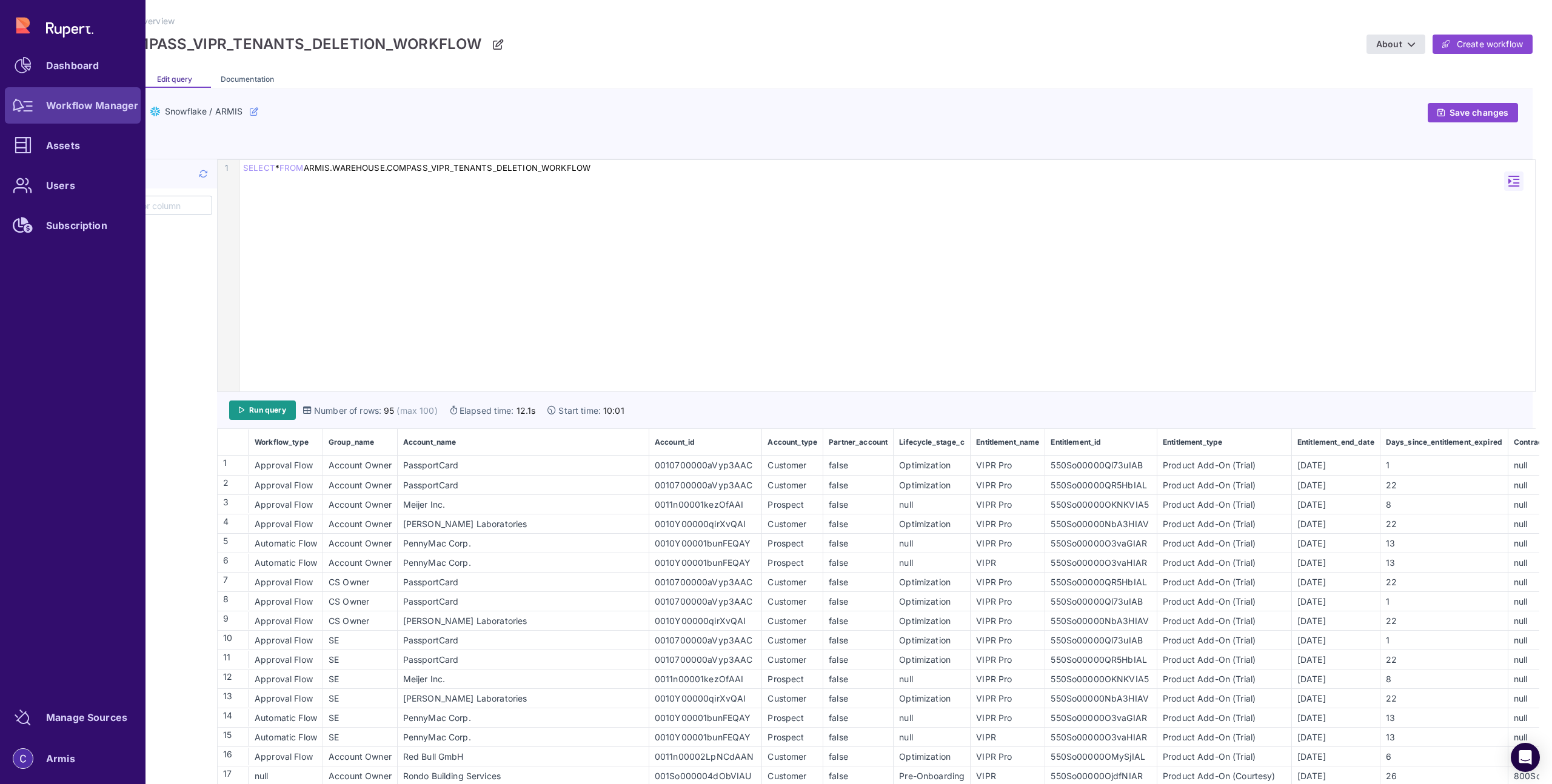
click at [30, 110] on icon at bounding box center [23, 105] width 20 height 14
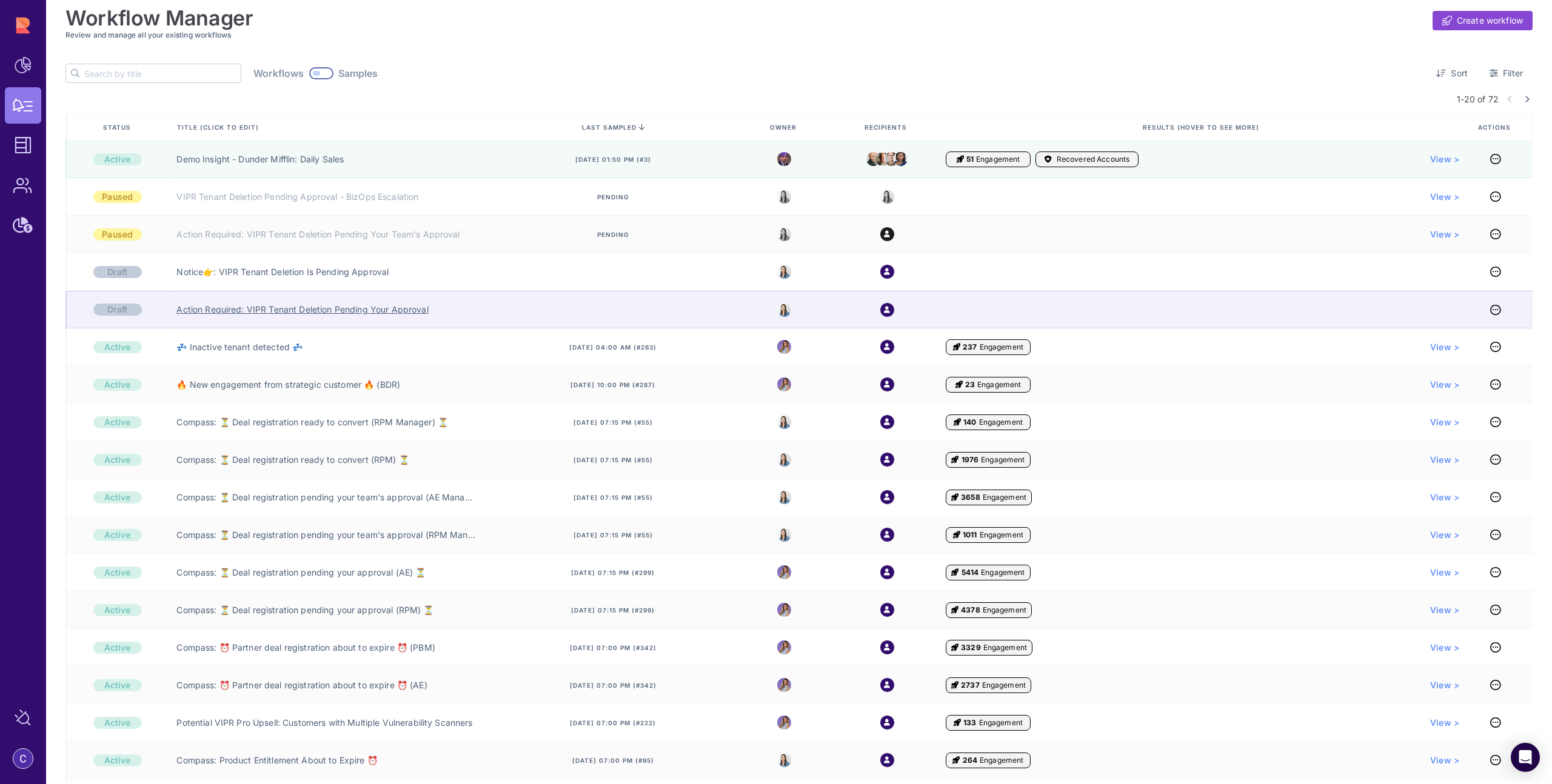
click at [347, 311] on link "Action Required: VIPR Tenant Deletion Pending Your Approval" at bounding box center [303, 309] width 252 height 12
